Goal: Obtain resource: Obtain resource

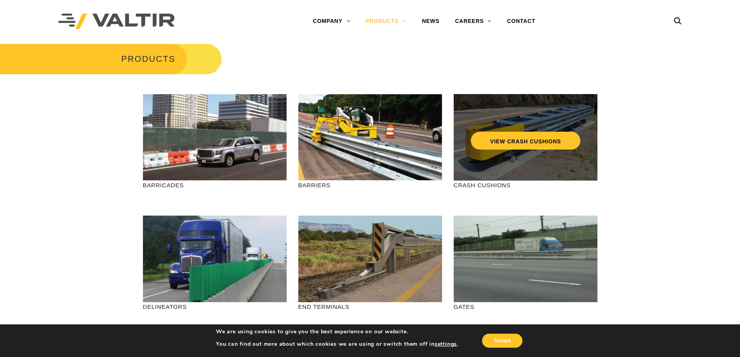
click at [497, 174] on div "VIEW CRASH CUSHIONS" at bounding box center [526, 137] width 144 height 87
click at [529, 141] on link "VIEW CRASH CUSHIONS" at bounding box center [525, 141] width 110 height 18
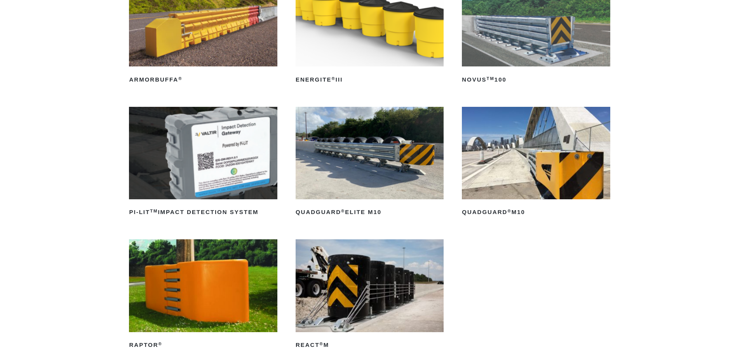
scroll to position [233, 0]
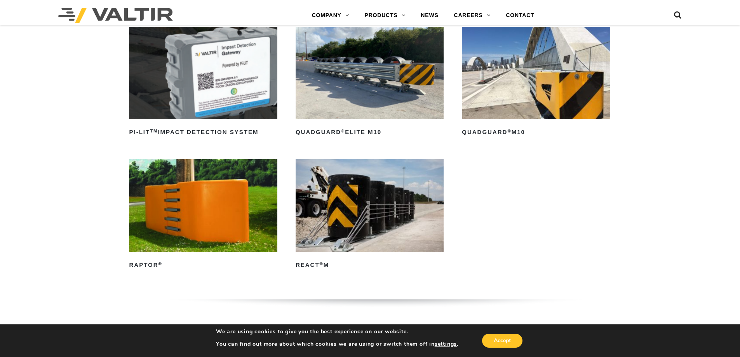
click at [362, 81] on img at bounding box center [370, 73] width 148 height 92
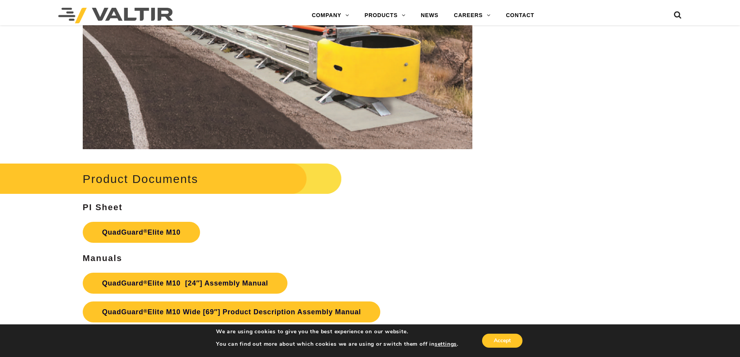
scroll to position [4040, 0]
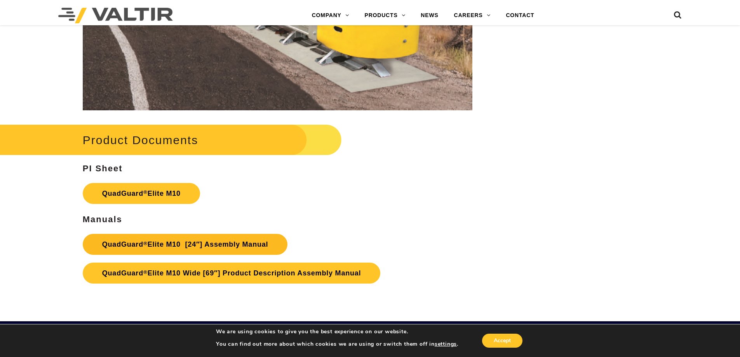
click at [256, 247] on link "QuadGuard ® Elite M10 [24″] Assembly Manual" at bounding box center [185, 244] width 205 height 21
